Goal: Transaction & Acquisition: Download file/media

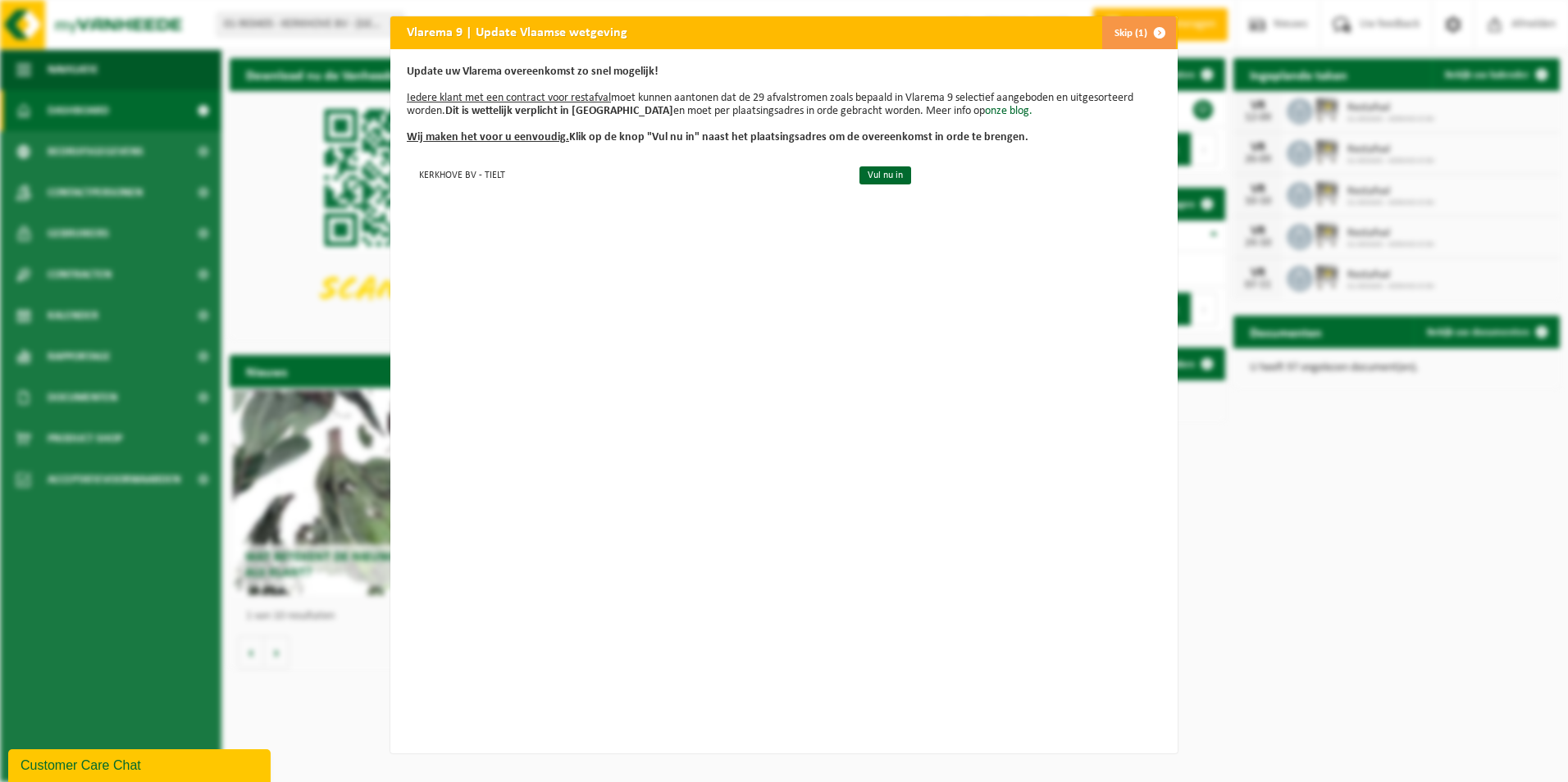
click at [1157, 30] on span "button" at bounding box center [1159, 32] width 32 height 32
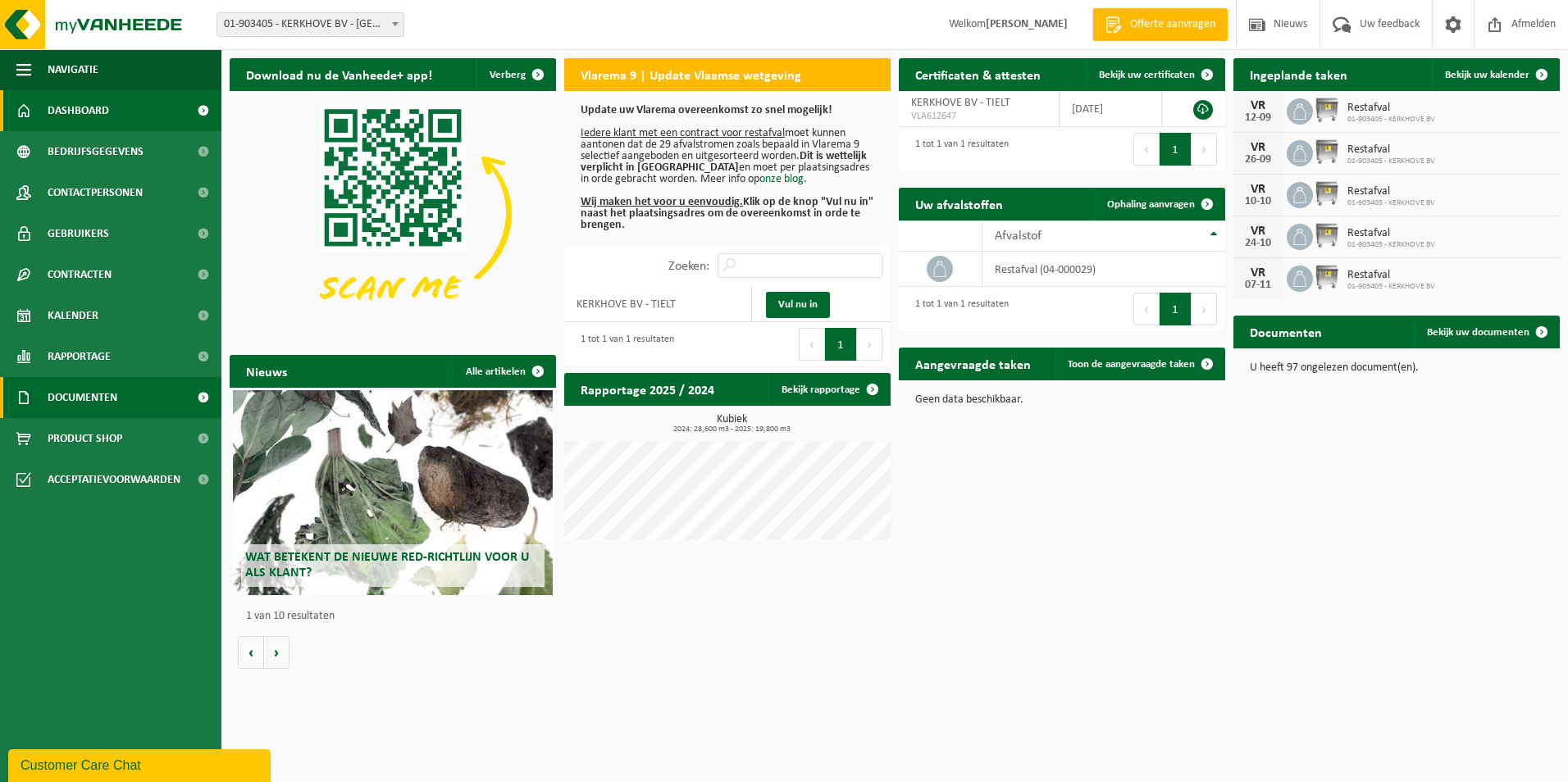
click at [71, 392] on span "Documenten" at bounding box center [82, 397] width 70 height 41
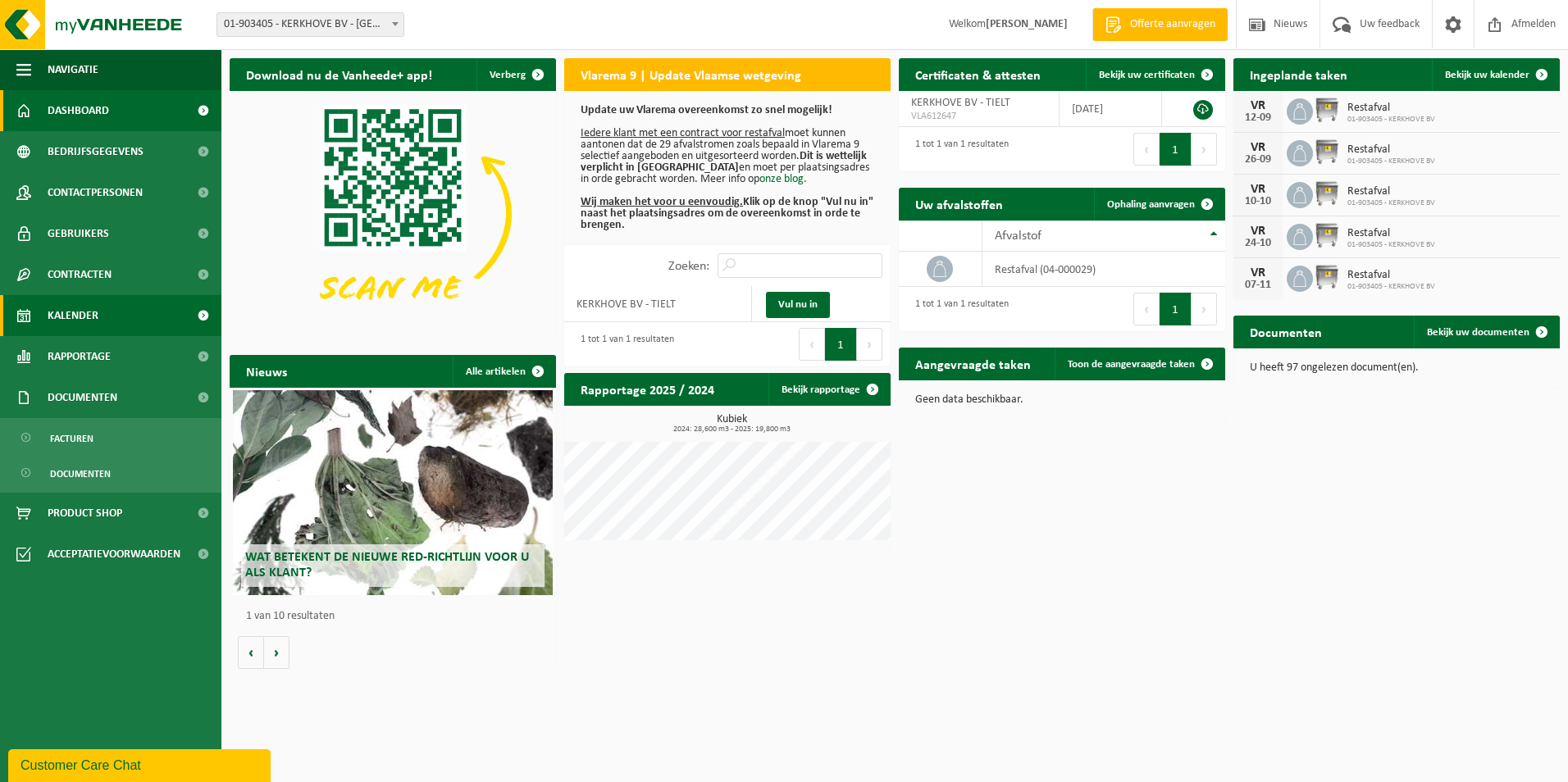
click at [89, 314] on span "Kalender" at bounding box center [72, 315] width 51 height 41
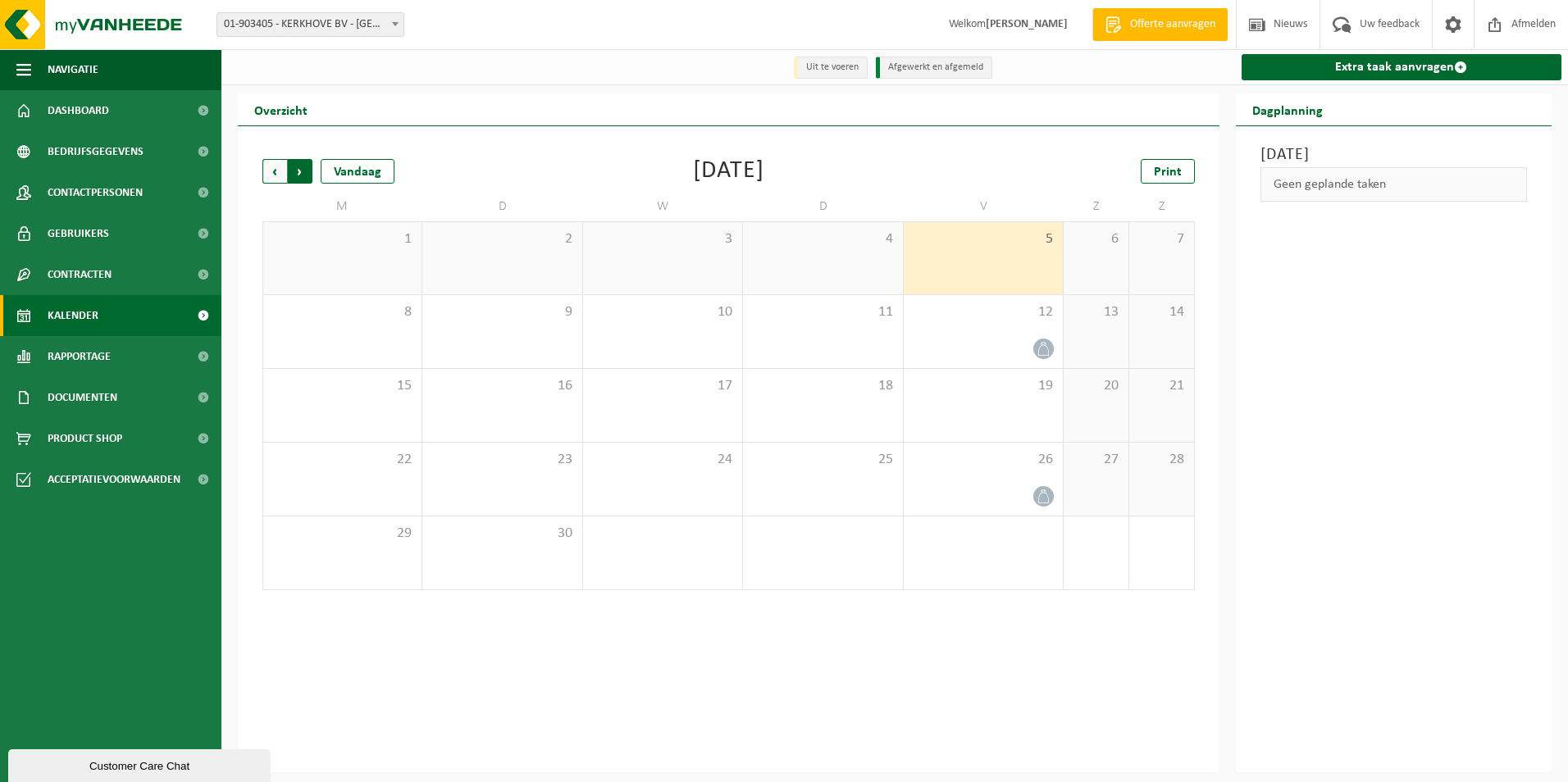
click at [272, 173] on span "Vorige" at bounding box center [275, 171] width 25 height 25
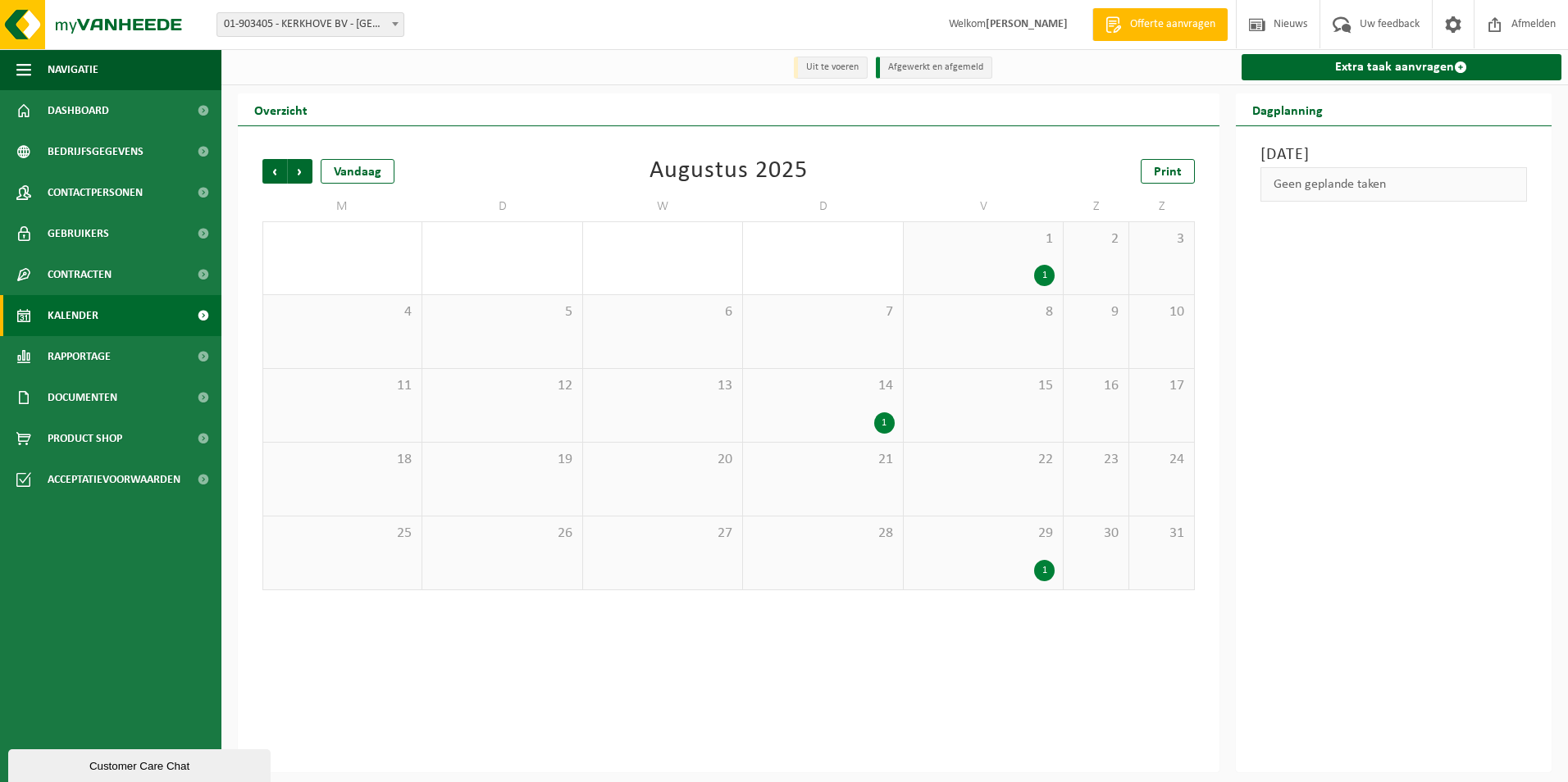
click at [1045, 570] on div "1" at bounding box center [1044, 571] width 21 height 22
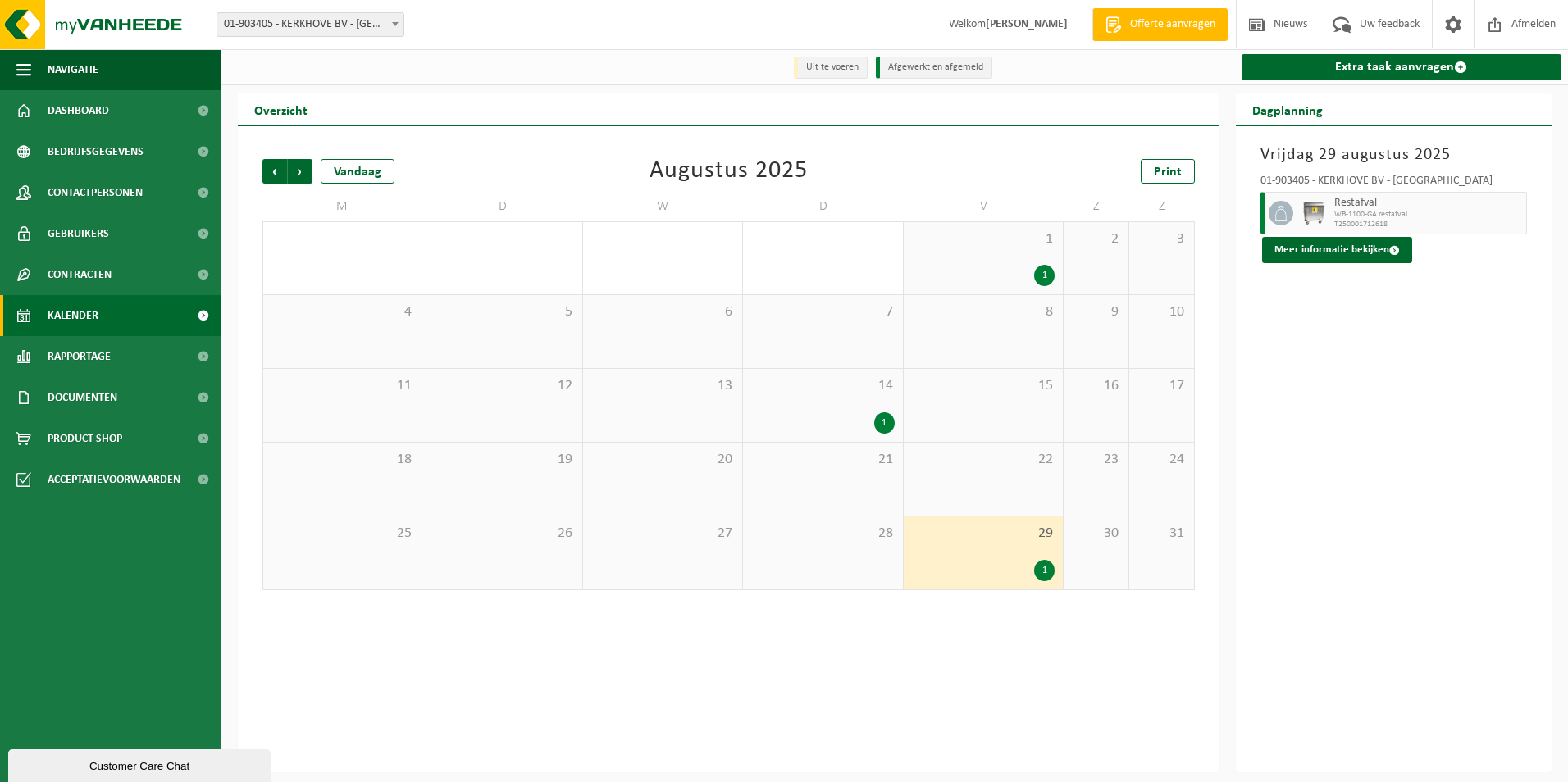
click at [1368, 220] on span "T250001712618" at bounding box center [1428, 224] width 189 height 10
click at [1349, 242] on button "Meer informatie bekijken" at bounding box center [1337, 250] width 150 height 27
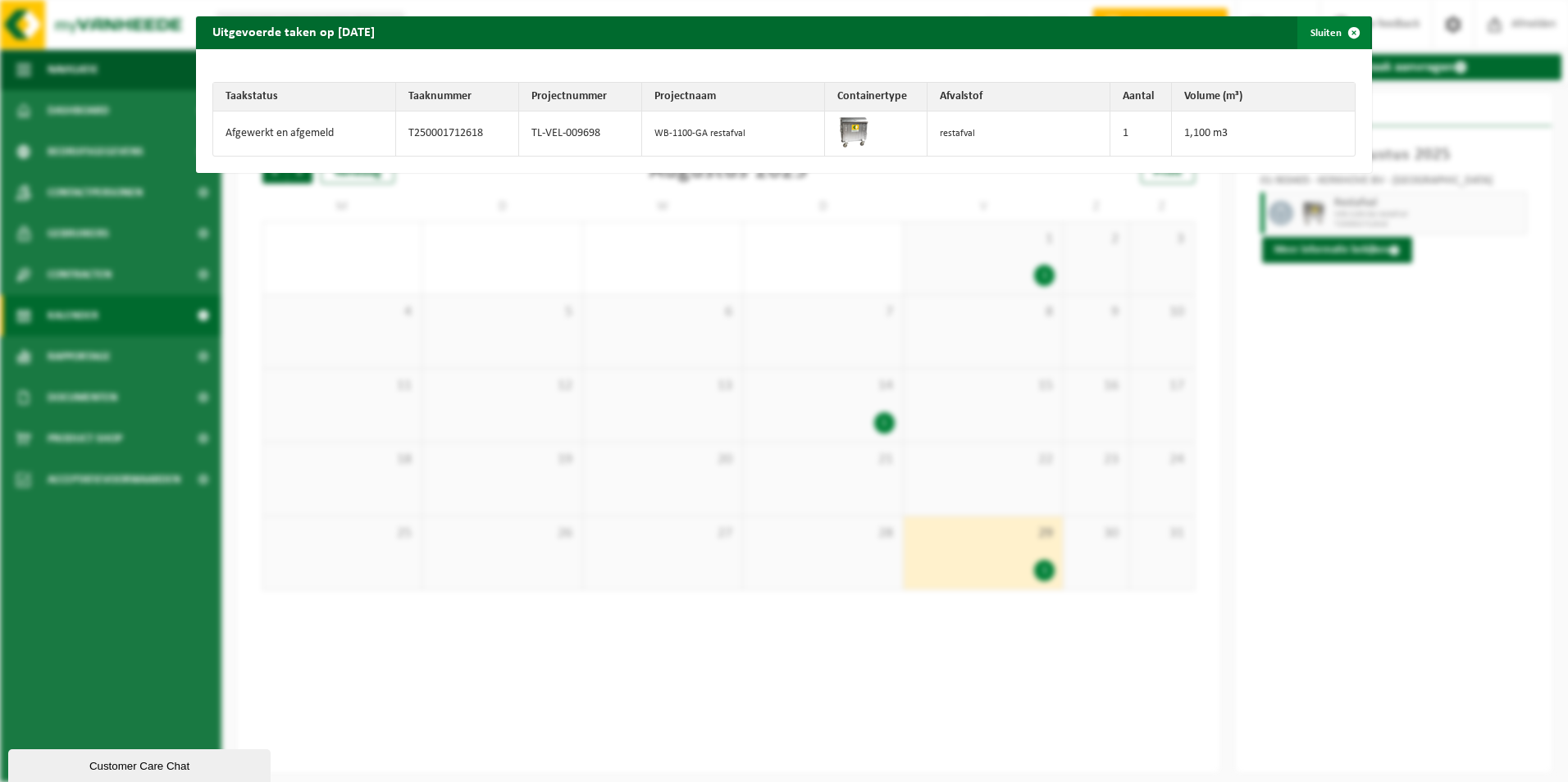
click at [1343, 30] on span "button" at bounding box center [1354, 32] width 32 height 32
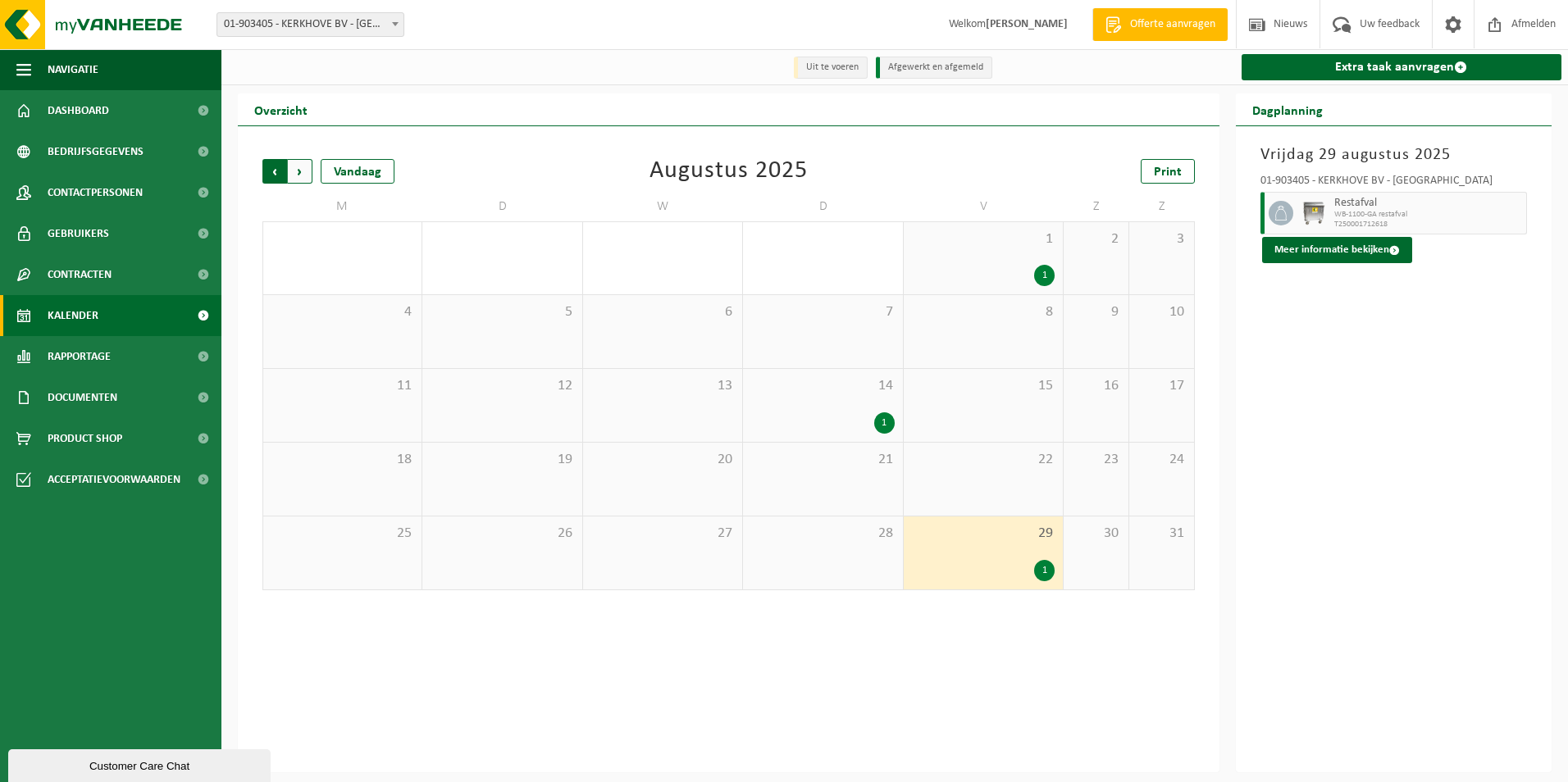
click at [302, 171] on span "Volgende" at bounding box center [300, 171] width 25 height 25
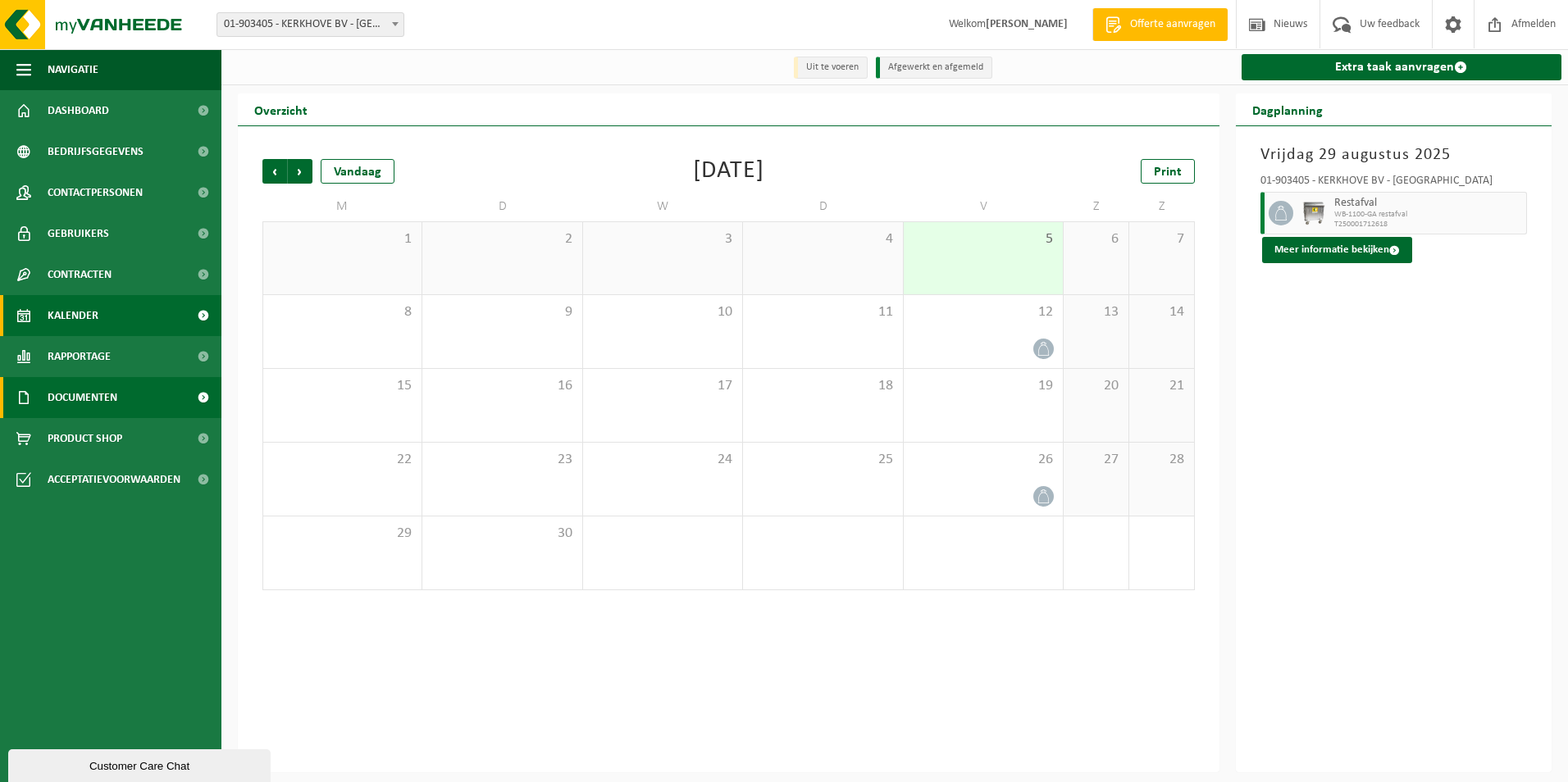
click at [93, 389] on span "Documenten" at bounding box center [82, 397] width 70 height 41
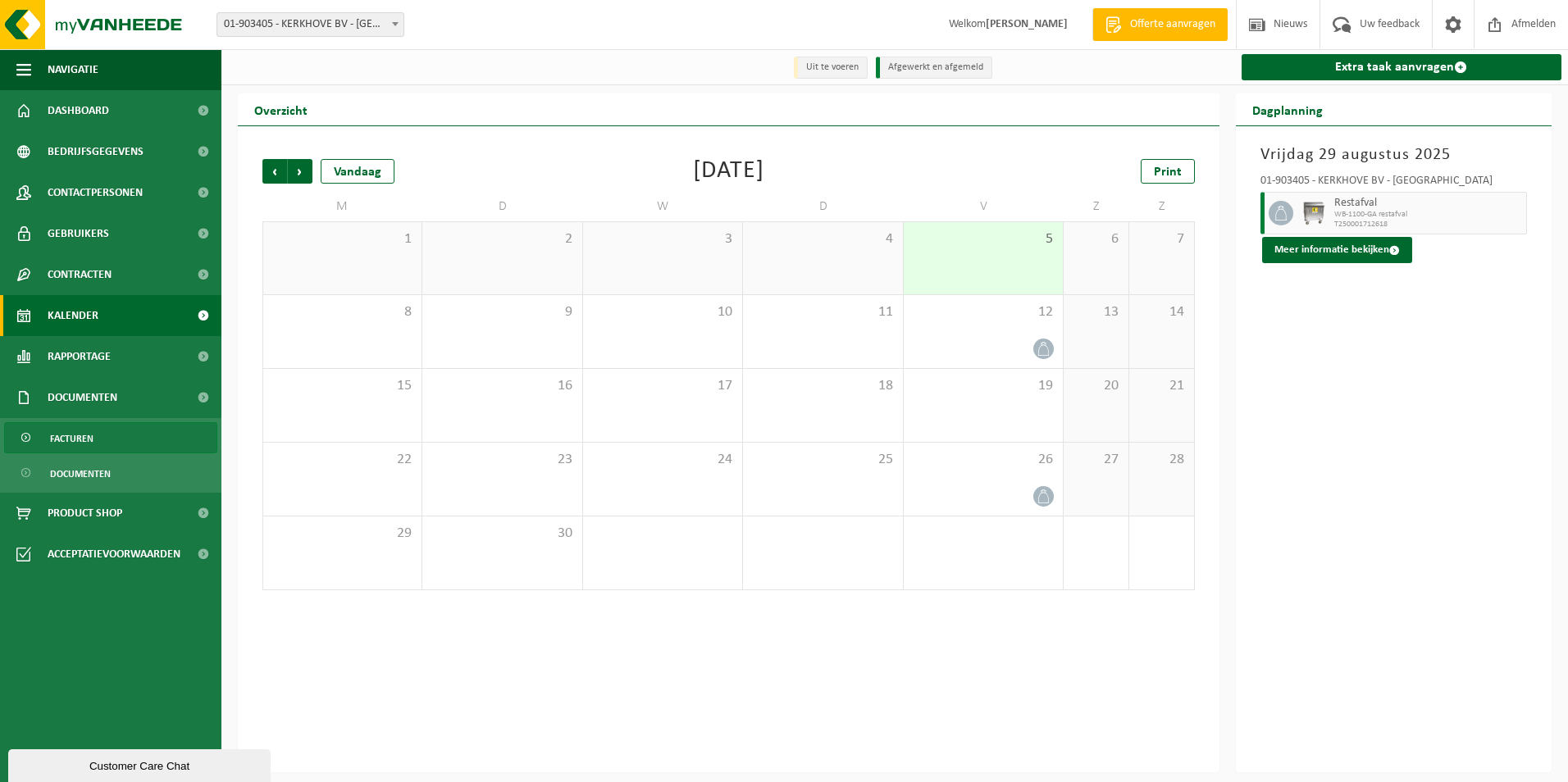
click at [88, 435] on span "Facturen" at bounding box center [71, 438] width 43 height 31
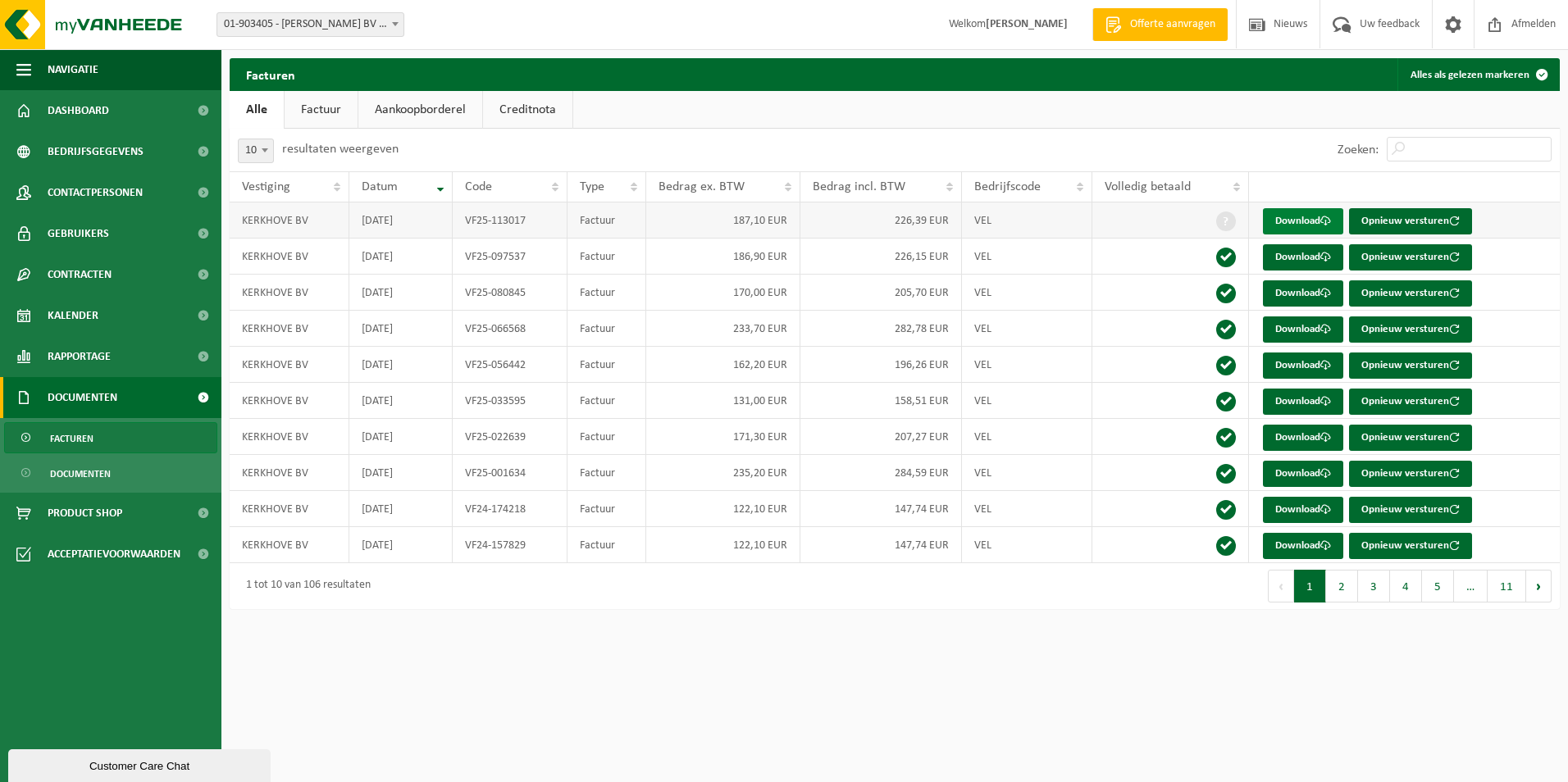
click at [1315, 218] on link "Download" at bounding box center [1303, 222] width 81 height 27
click at [103, 317] on link "Kalender" at bounding box center [111, 315] width 221 height 41
